Goal: Information Seeking & Learning: Learn about a topic

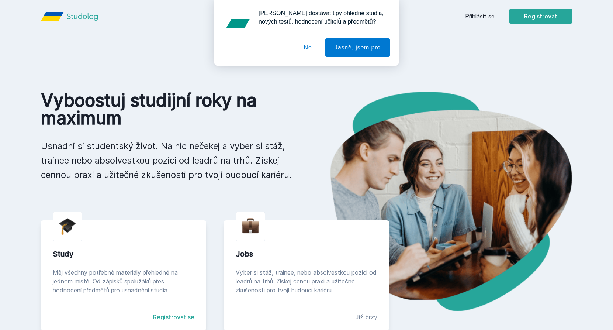
drag, startPoint x: 462, startPoint y: 17, endPoint x: 466, endPoint y: 16, distance: 4.9
click at [463, 17] on div "[PERSON_NAME] dostávat tipy ohledně studia, nových testů, hodnocení učitelů a p…" at bounding box center [306, 33] width 613 height 66
click at [467, 16] on div "[PERSON_NAME] dostávat tipy ohledně studia, nových testů, hodnocení učitelů a p…" at bounding box center [306, 33] width 613 height 66
click at [308, 46] on button "Ne" at bounding box center [308, 47] width 27 height 18
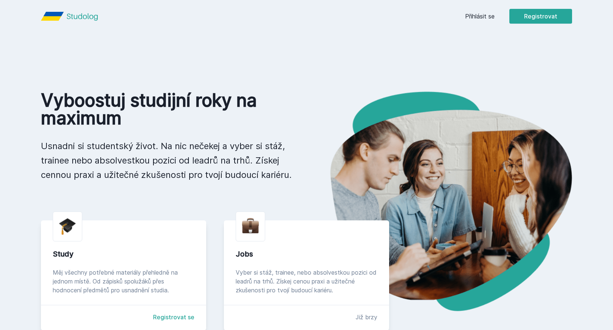
click at [486, 14] on link "Přihlásit se" at bounding box center [480, 16] width 30 height 9
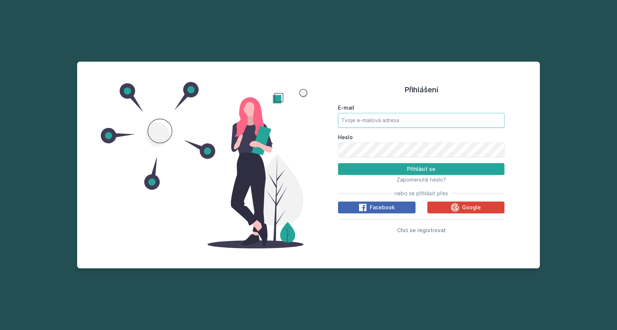
click at [389, 124] on input "E-mail" at bounding box center [421, 120] width 166 height 15
click at [385, 122] on input "[EMAIL_ADDRESS][DOMAIN_NAME]" at bounding box center [421, 120] width 166 height 15
drag, startPoint x: 391, startPoint y: 124, endPoint x: 356, endPoint y: 127, distance: 34.8
click at [356, 127] on input "[EMAIL_ADDRESS][DOMAIN_NAME]" at bounding box center [421, 120] width 166 height 15
type input "k"
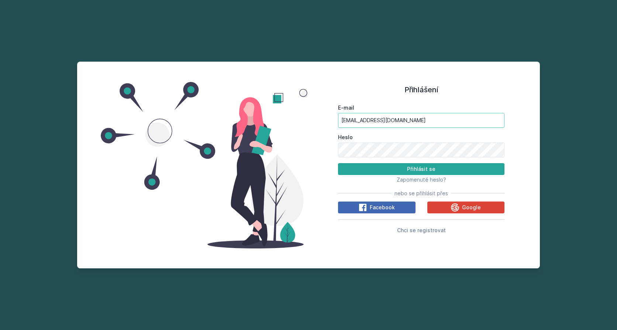
type input "[EMAIL_ADDRESS][DOMAIN_NAME]"
click at [338, 163] on button "Přihlásit se" at bounding box center [421, 169] width 166 height 12
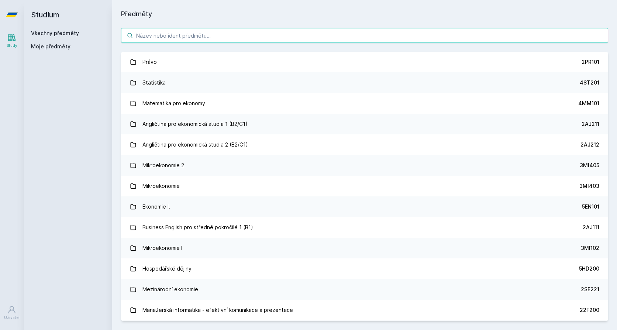
click at [250, 32] on input "search" at bounding box center [364, 35] width 487 height 15
paste input "4EK333"
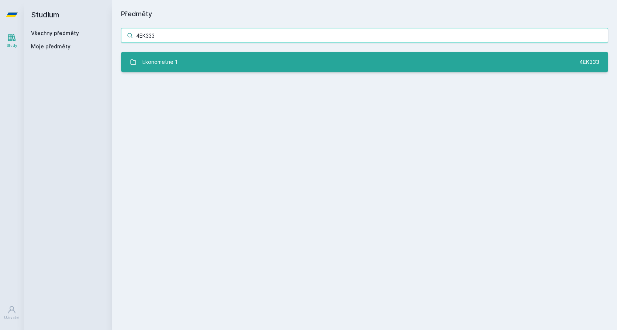
type input "4EK333"
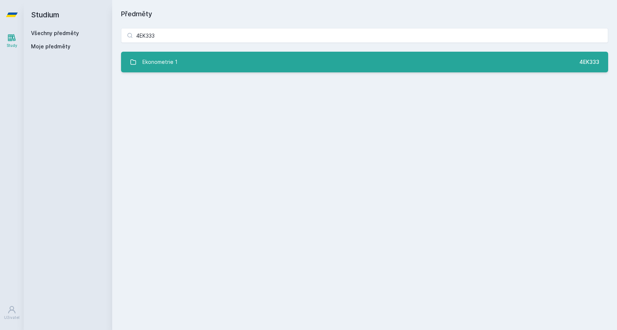
click at [216, 57] on link "Ekonometrie 1 4EK333" at bounding box center [364, 62] width 487 height 21
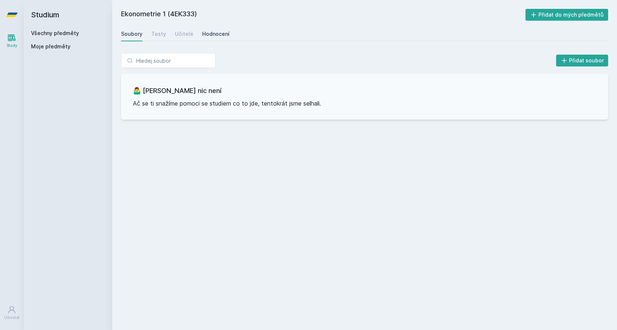
click at [211, 32] on div "Hodnocení" at bounding box center [215, 33] width 27 height 7
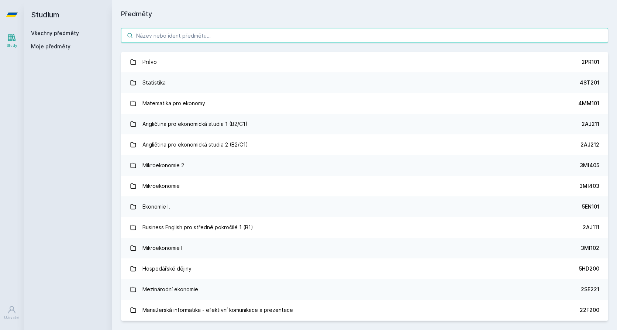
click at [171, 36] on input "search" at bounding box center [364, 35] width 487 height 15
paste input "Pokročilá ekonometrie 1"
type input "Pokročilá ekonometrie 1"
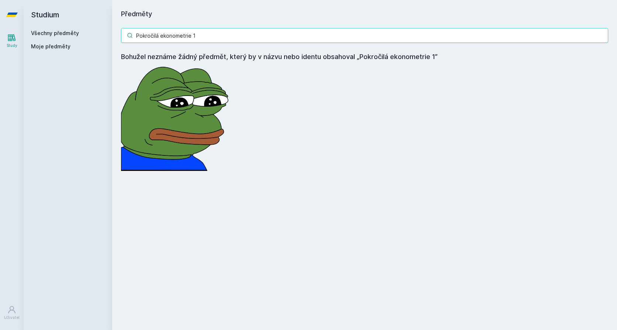
click at [205, 41] on input "Pokročilá ekonometrie 1" at bounding box center [364, 35] width 487 height 15
click at [204, 40] on input "Pokročilá ekonometrie 1" at bounding box center [364, 35] width 487 height 15
click at [209, 36] on input "Pokročilá ekonometrie 1" at bounding box center [364, 35] width 487 height 15
paste input "4EK417"
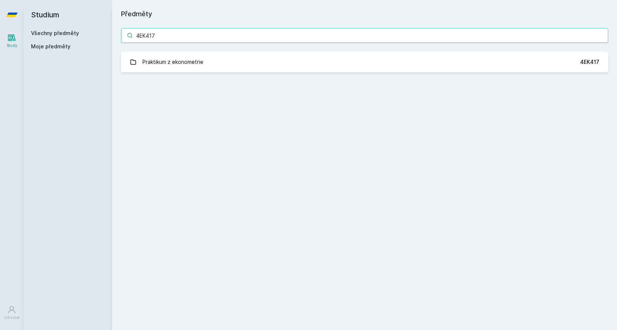
type input "4EK417"
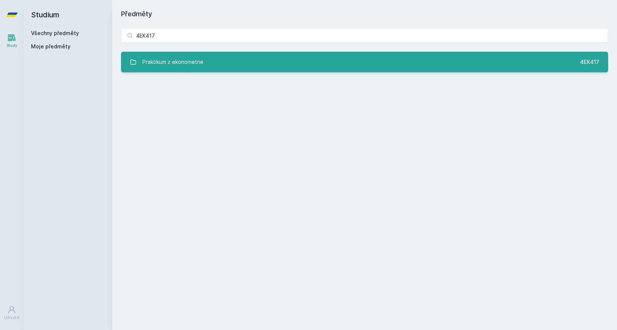
click at [209, 62] on link "Praktikum z ekonometrie 4EK417" at bounding box center [364, 62] width 487 height 21
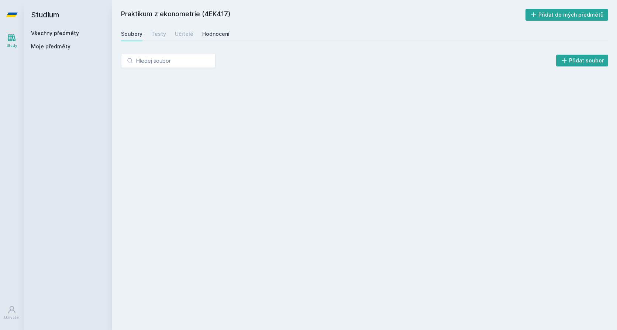
click at [219, 32] on div "Hodnocení" at bounding box center [215, 33] width 27 height 7
